Goal: Transaction & Acquisition: Book appointment/travel/reservation

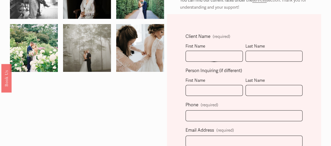
scroll to position [124, 0]
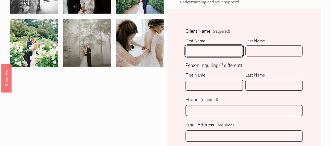
click at [214, 48] on input "First Name" at bounding box center [214, 51] width 57 height 11
type input "Morgan"
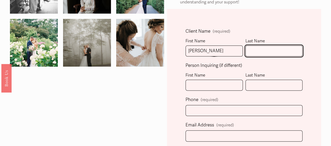
type input "Kirby"
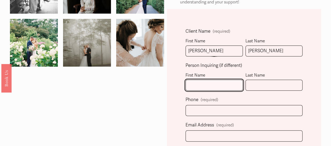
type input "Morgan"
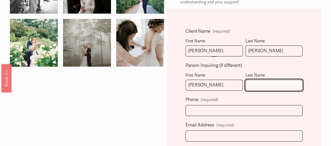
type input "Kirby"
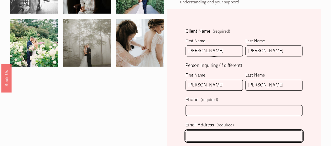
type input "mkirby4991@gmail.com"
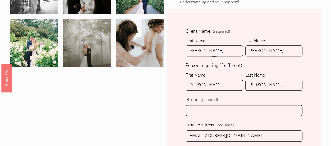
select select "Charlotte, NC"
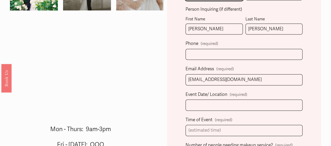
scroll to position [192, 0]
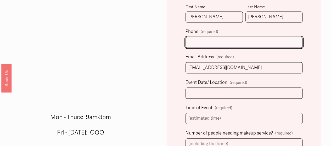
click at [210, 41] on input "text" at bounding box center [244, 42] width 117 height 11
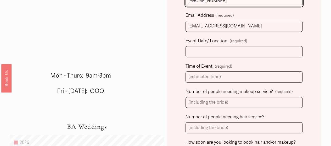
scroll to position [235, 0]
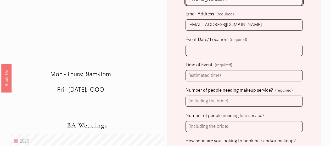
type input "(269) 357-6965"
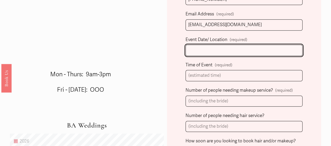
click at [208, 48] on input "Event Date/ Location (required)" at bounding box center [244, 50] width 117 height 11
click at [212, 50] on input "04/10/2026 Charlotte, NC" at bounding box center [244, 50] width 117 height 11
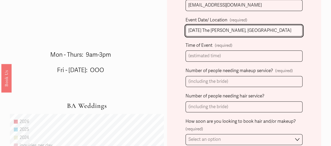
scroll to position [255, 0]
type input "04/10/2026 The Ruth Charlotte, NC"
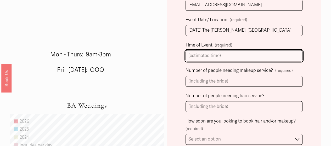
click at [208, 55] on input "Time of Event (required)" at bounding box center [244, 55] width 117 height 11
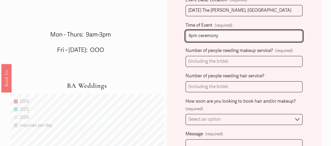
scroll to position [275, 0]
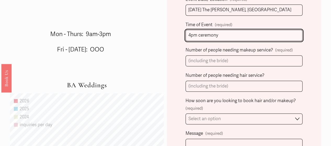
type input "4pm ceremony"
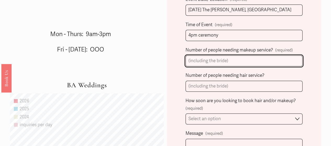
click at [198, 60] on input "Number of people needing makeup service? (required)" at bounding box center [244, 61] width 117 height 11
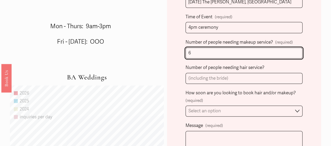
type input "6"
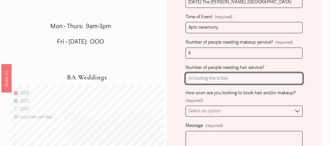
click at [201, 76] on input "Number of people needing hair service?" at bounding box center [244, 78] width 117 height 11
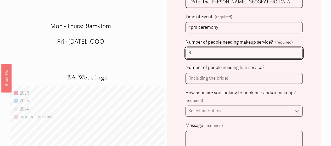
click at [196, 52] on input "6" at bounding box center [244, 53] width 117 height 11
type input "7"
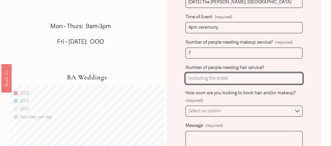
click at [199, 80] on input "Number of people needing hair service?" at bounding box center [244, 78] width 117 height 11
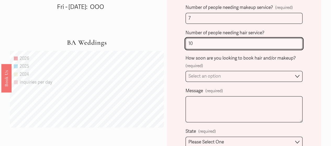
scroll to position [320, 0]
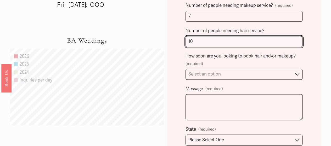
type input "10"
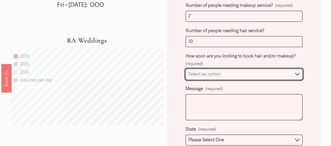
click at [203, 73] on select "Select an option Immediately 1-2 weeks I'm looking for information & not ready …" at bounding box center [244, 74] width 117 height 11
select select "I'm looking for information & not ready to book just yet"
click at [186, 69] on select "Select an option Immediately 1-2 weeks I'm looking for information & not ready …" at bounding box center [244, 74] width 117 height 11
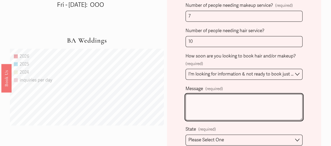
click at [196, 101] on textarea "Message (required)" at bounding box center [244, 107] width 117 height 26
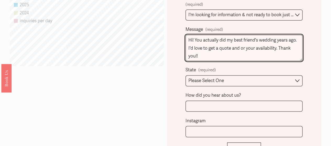
scroll to position [395, 0]
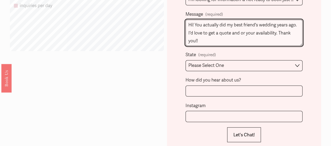
type textarea "Hi! You actually did my best friend's wedding years ago. I'd love to get a quot…"
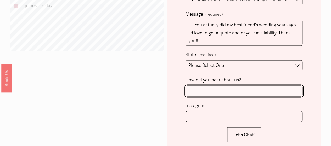
click at [240, 89] on input "How did you hear about us?" at bounding box center [244, 91] width 117 height 11
type input "T"
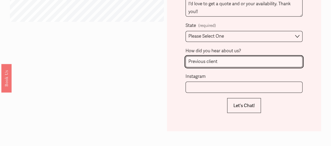
scroll to position [425, 0]
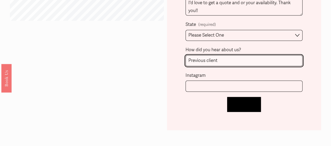
type input "Previous client"
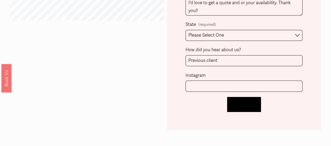
click at [238, 104] on span "Let's Chat!" at bounding box center [244, 104] width 21 height 5
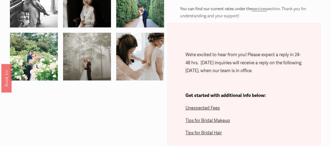
scroll to position [61, 0]
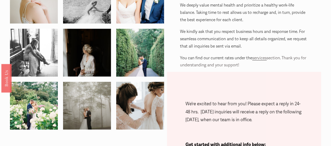
click at [259, 58] on span "services" at bounding box center [259, 58] width 14 height 5
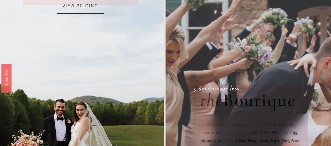
scroll to position [94, 0]
click at [83, 4] on link "VIEW PRICING" at bounding box center [80, 6] width 47 height 14
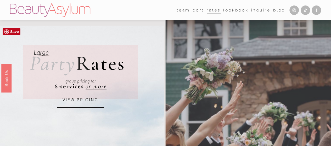
click at [90, 104] on link "VIEW PRICING" at bounding box center [80, 100] width 47 height 14
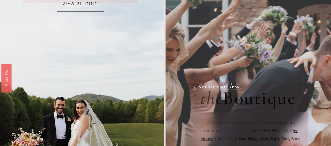
scroll to position [97, 0]
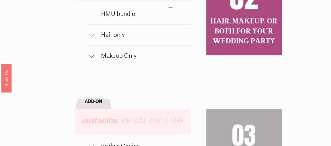
scroll to position [358, 0]
click at [119, 18] on span "HMU bundle" at bounding box center [143, 14] width 96 height 8
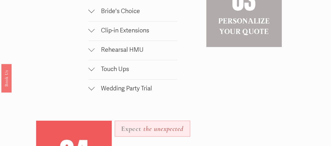
scroll to position [530, 0]
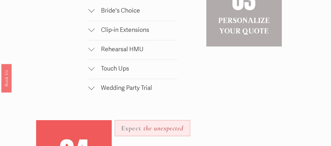
click at [118, 14] on span "Bride's Choice" at bounding box center [136, 11] width 82 height 8
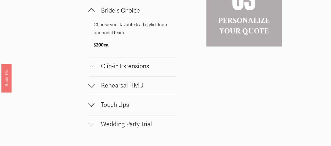
click at [118, 14] on span "Bride's Choice" at bounding box center [136, 11] width 82 height 8
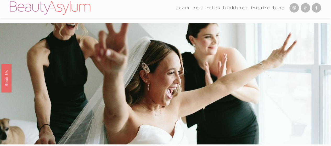
scroll to position [0, 0]
